Goal: Task Accomplishment & Management: Complete application form

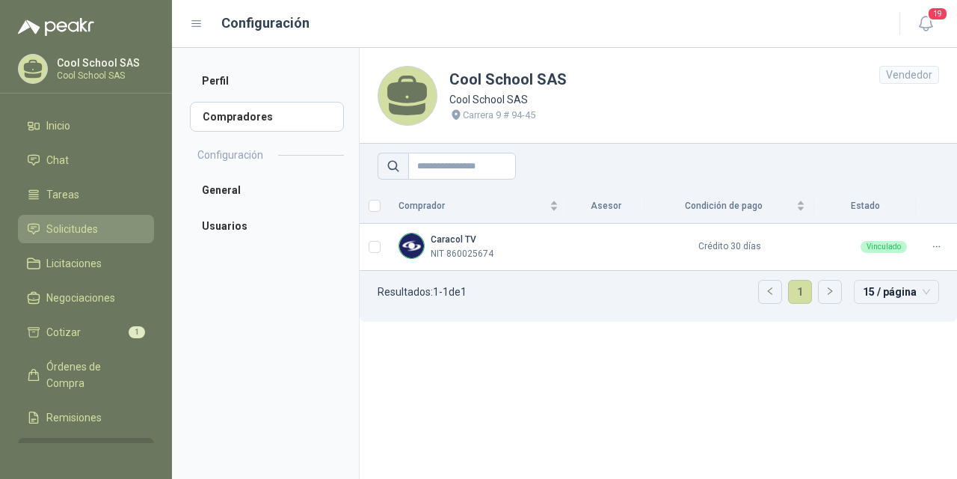
click at [61, 231] on span "Solicitudes" at bounding box center [72, 229] width 52 height 16
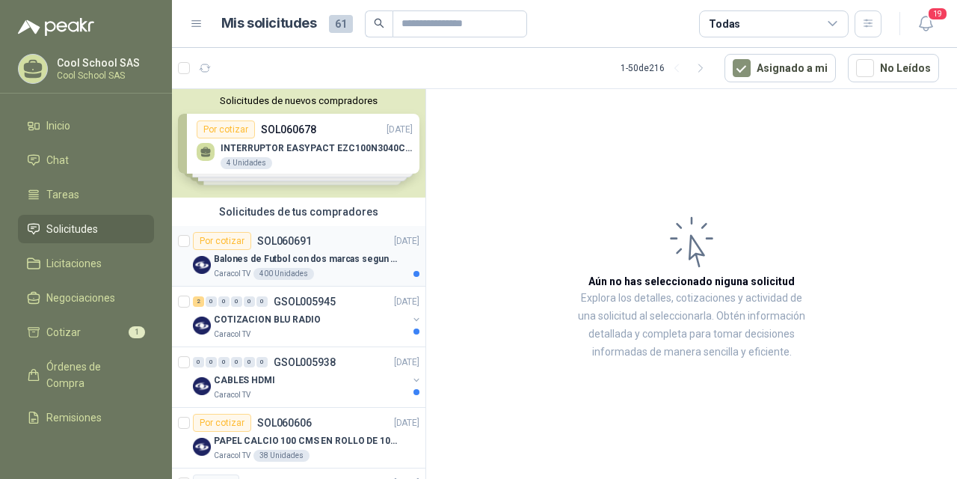
click at [275, 254] on p "Balones de Futbol con dos marcas segun adjunto. Adjuntar cotizacion en su forma…" at bounding box center [307, 259] width 186 height 14
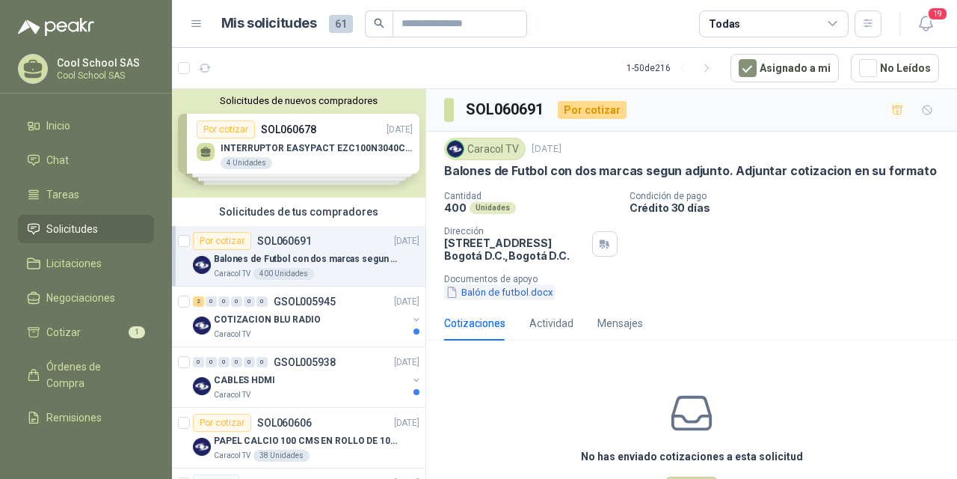
click at [515, 291] on button "Balón de futbol.docx" at bounding box center [499, 292] width 111 height 16
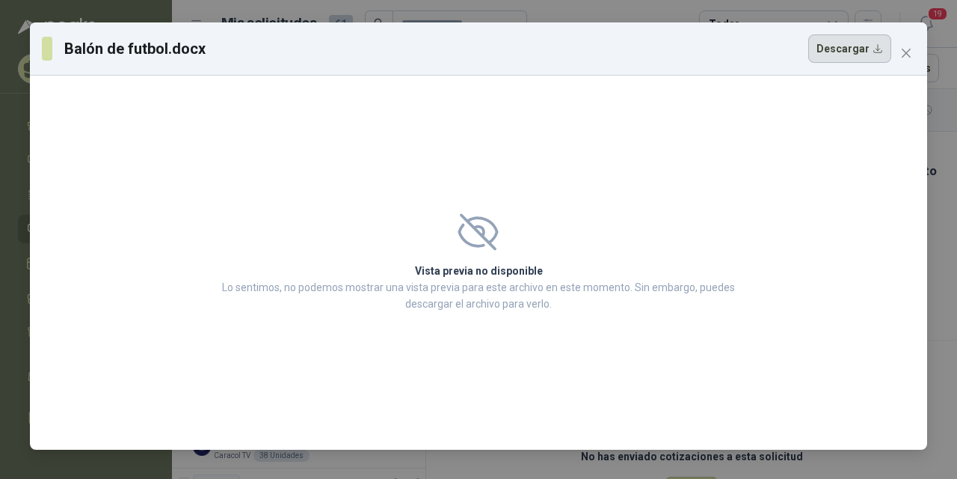
click at [829, 52] on button "Descargar" at bounding box center [850, 48] width 83 height 28
click at [907, 52] on icon "close" at bounding box center [906, 53] width 9 height 9
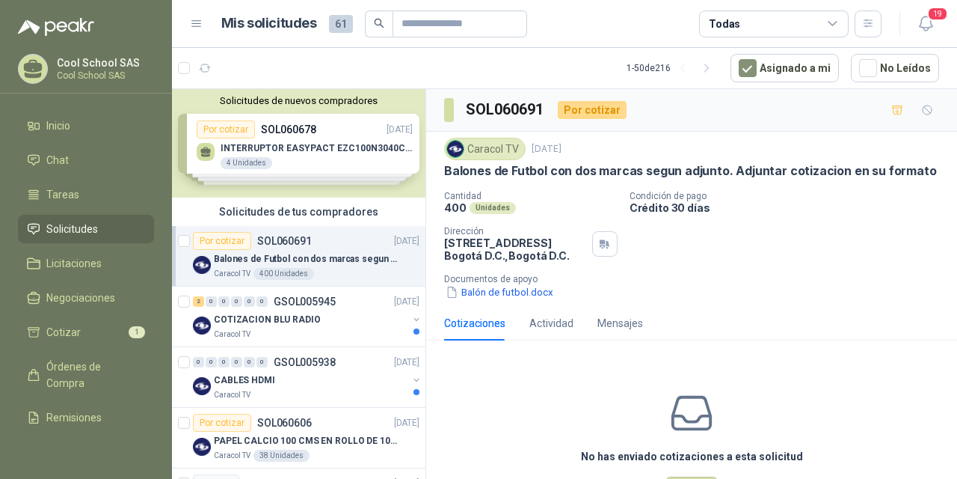
click at [267, 255] on p "Balones de Futbol con dos marcas segun adjunto. Adjuntar cotizacion en su forma…" at bounding box center [307, 259] width 186 height 14
click at [892, 111] on icon "button" at bounding box center [898, 110] width 13 height 13
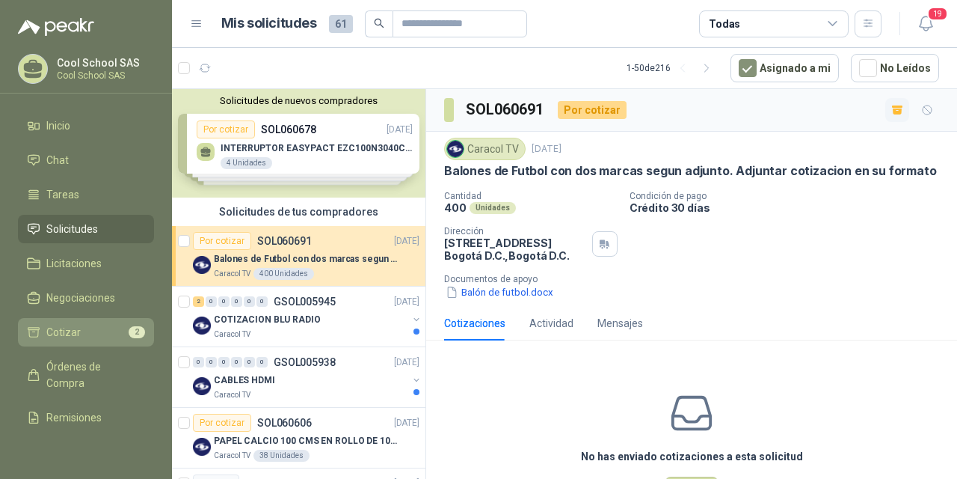
click at [61, 335] on span "Cotizar" at bounding box center [63, 332] width 34 height 16
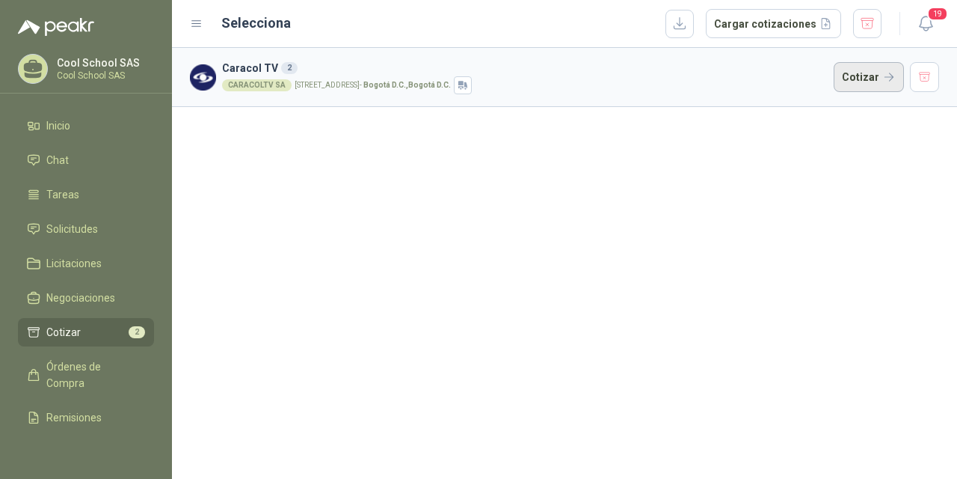
click at [862, 76] on button "Cotizar" at bounding box center [869, 77] width 70 height 30
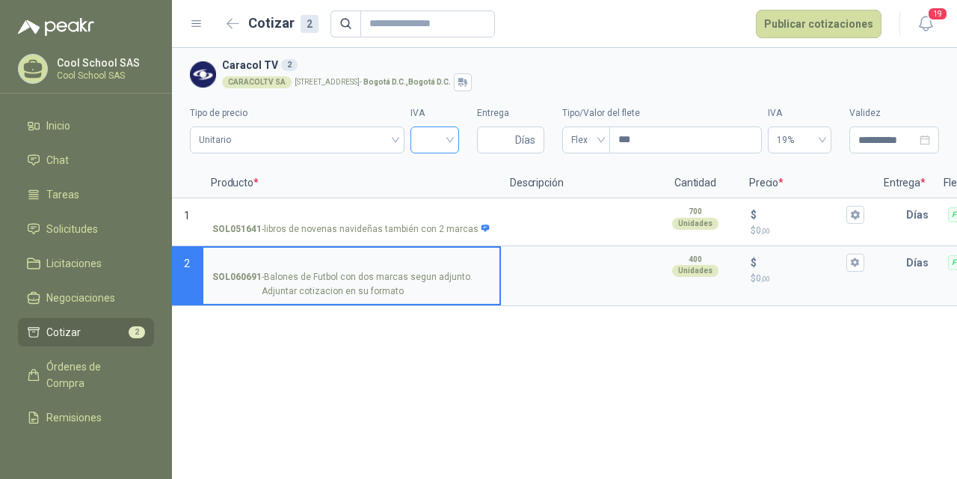
click at [449, 137] on input "search" at bounding box center [435, 138] width 31 height 22
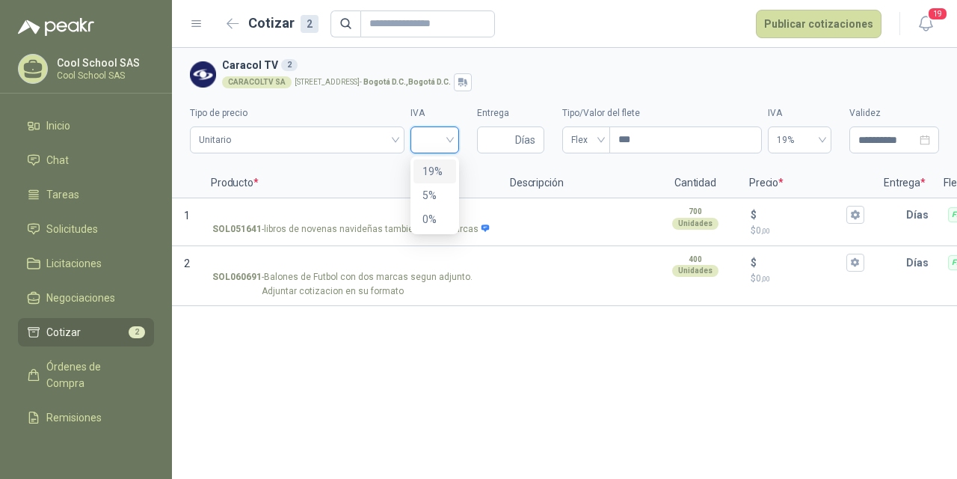
click at [435, 172] on div "19%" at bounding box center [435, 171] width 25 height 16
click at [506, 141] on input "Entrega" at bounding box center [499, 139] width 26 height 25
type input "*"
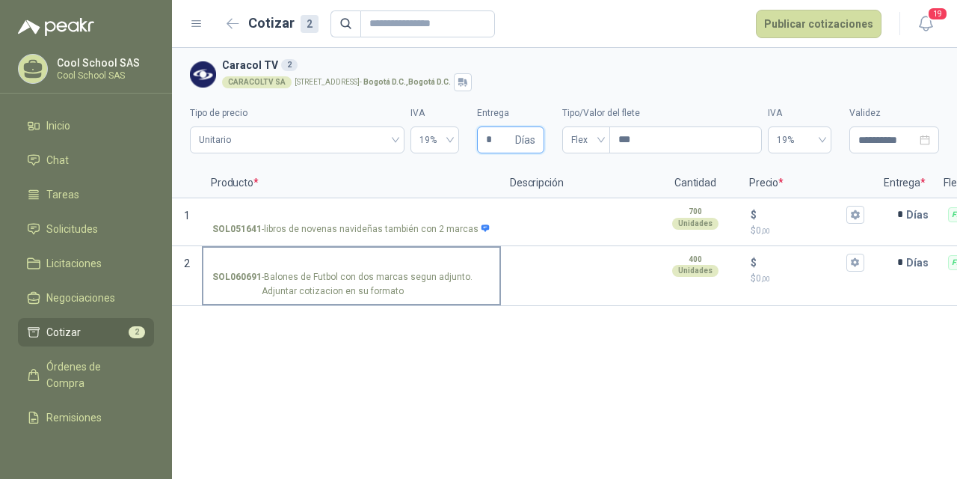
type input "*"
click at [317, 258] on input "SOL060691 - Balones de Futbol con dos marcas segun adjunto. Adjuntar cotizacion…" at bounding box center [351, 262] width 278 height 11
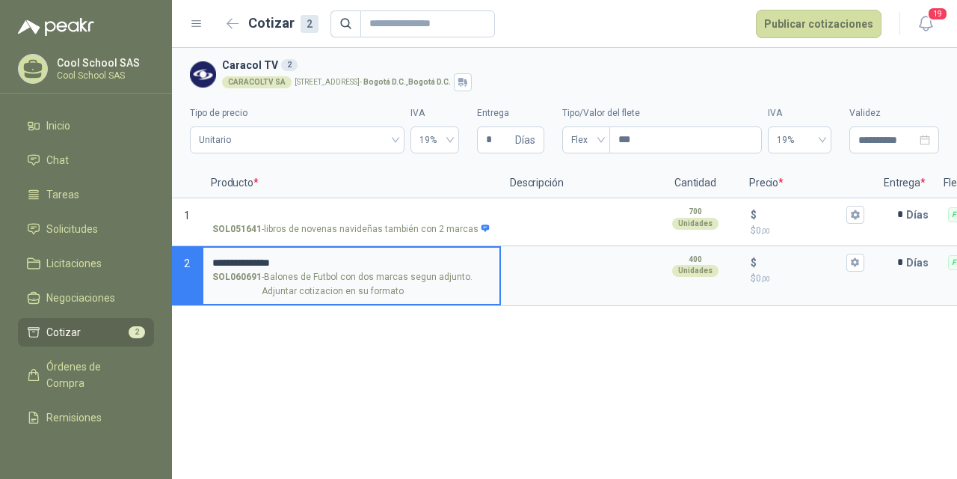
drag, startPoint x: 311, startPoint y: 259, endPoint x: 213, endPoint y: 257, distance: 98.0
click at [213, 257] on input "**********" at bounding box center [351, 262] width 278 height 11
type input "**********"
click at [545, 268] on textarea at bounding box center [576, 265] width 147 height 34
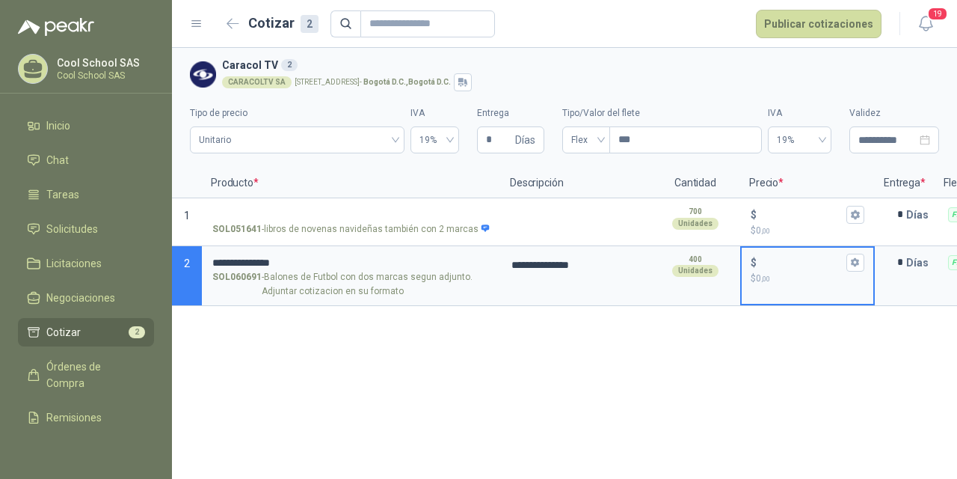
click at [776, 259] on input "$ $ 0 ,00" at bounding box center [802, 262] width 84 height 11
type input "******"
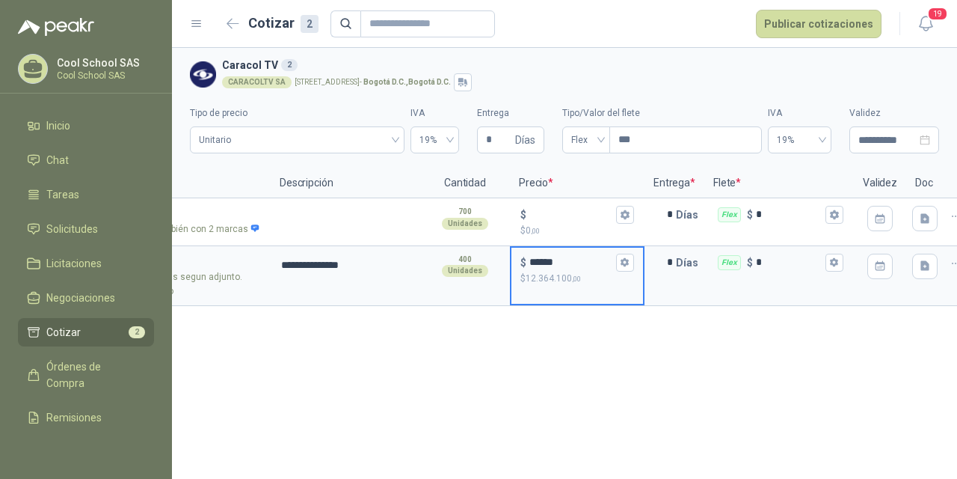
scroll to position [0, 259]
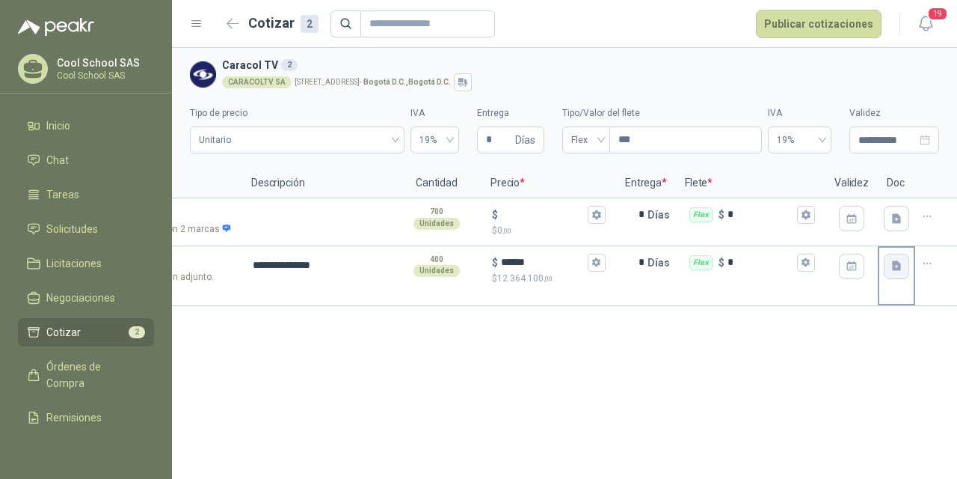
click at [904, 264] on button "button" at bounding box center [896, 266] width 25 height 25
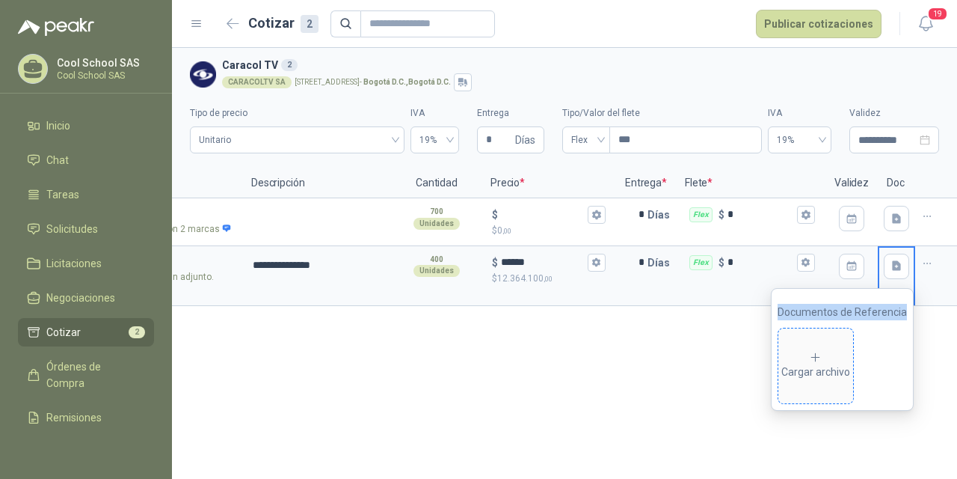
click at [837, 343] on span "Cargar archivo" at bounding box center [816, 365] width 75 height 75
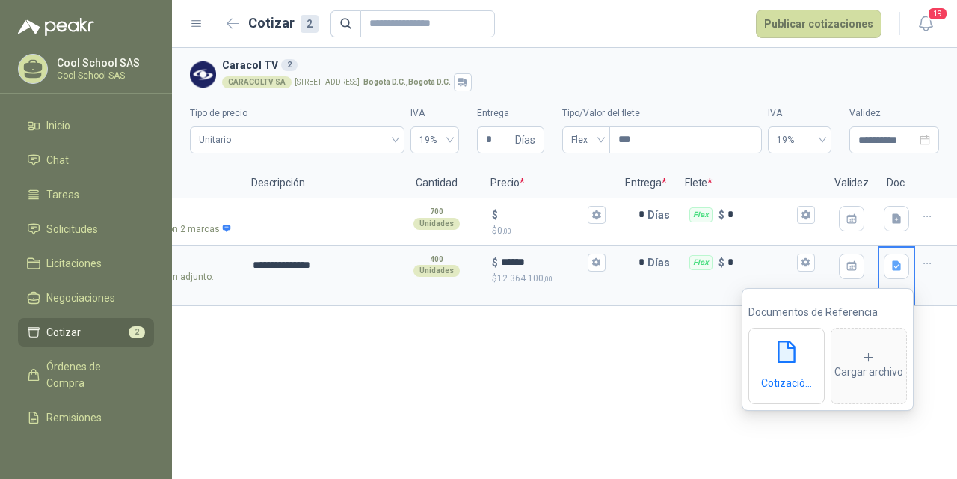
click at [697, 380] on div "**********" at bounding box center [564, 263] width 785 height 431
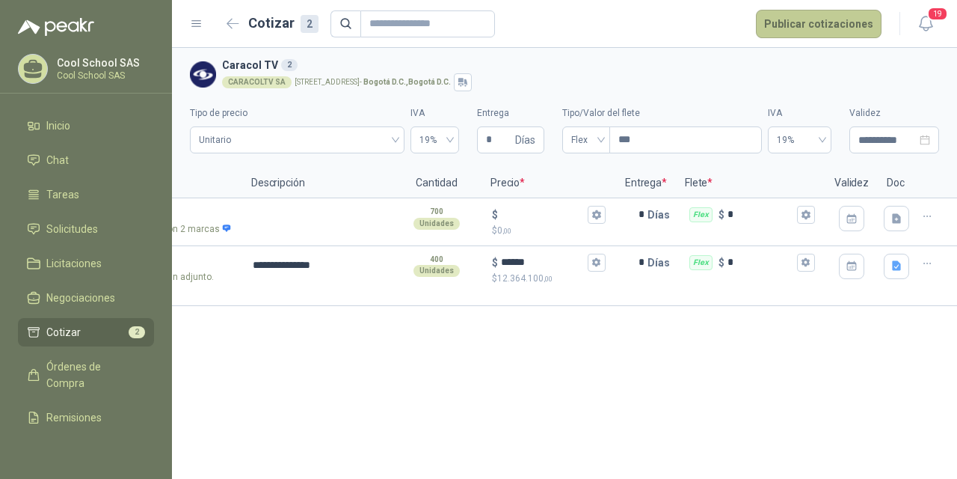
click at [818, 23] on button "Publicar cotizaciones" at bounding box center [819, 24] width 126 height 28
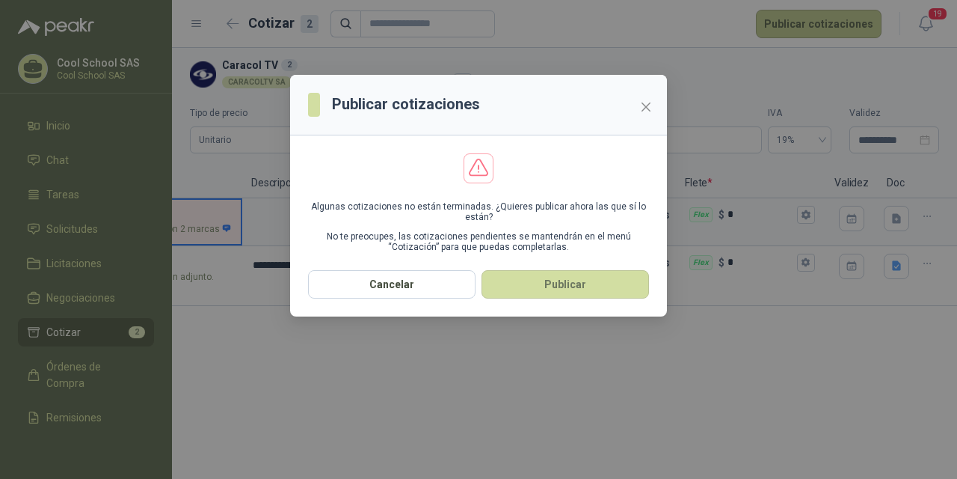
scroll to position [0, 40]
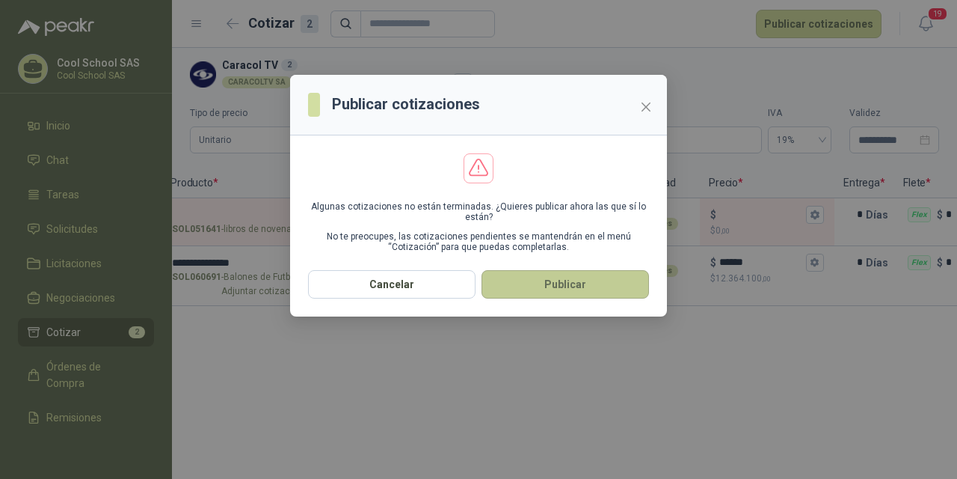
click at [598, 277] on button "Publicar" at bounding box center [566, 284] width 168 height 28
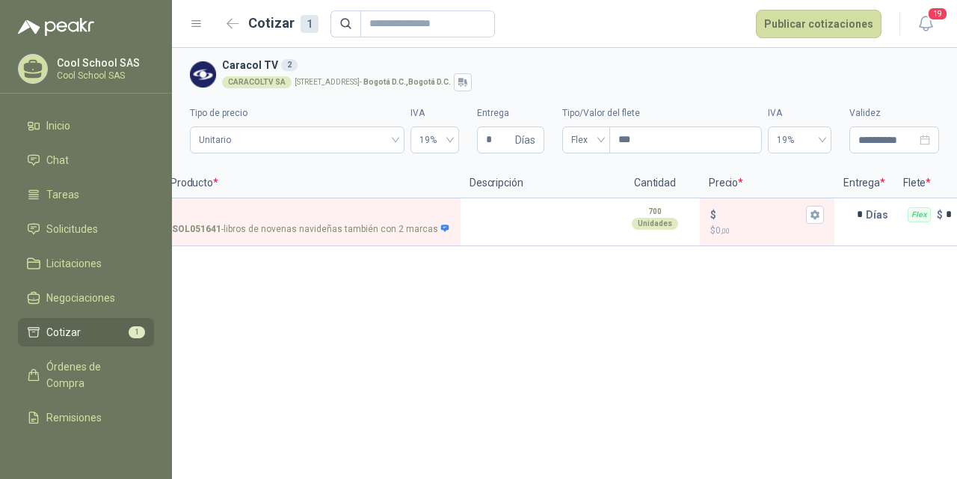
scroll to position [0, 0]
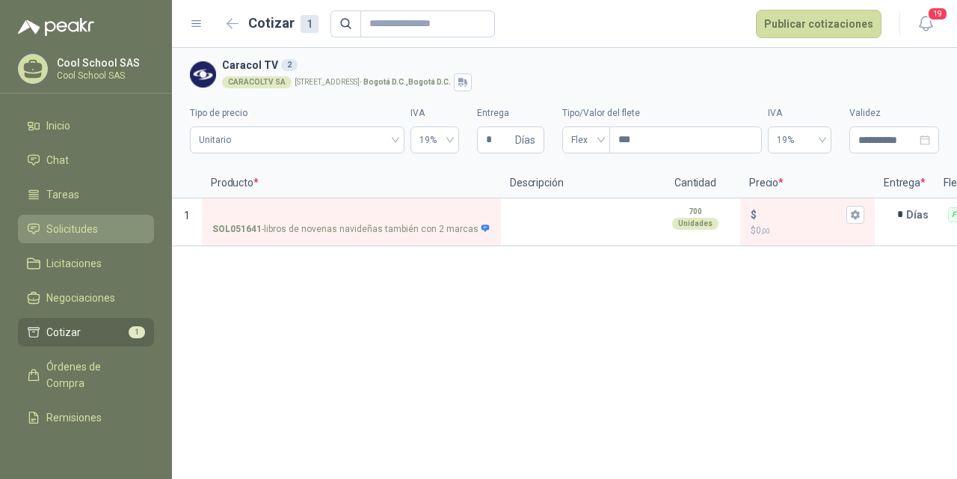
click at [87, 225] on span "Solicitudes" at bounding box center [72, 229] width 52 height 16
